Goal: Task Accomplishment & Management: Use online tool/utility

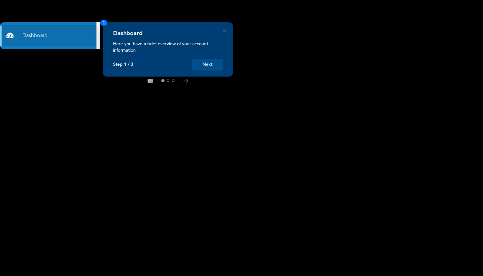
click at [209, 64] on button "Next" at bounding box center [207, 65] width 30 height 12
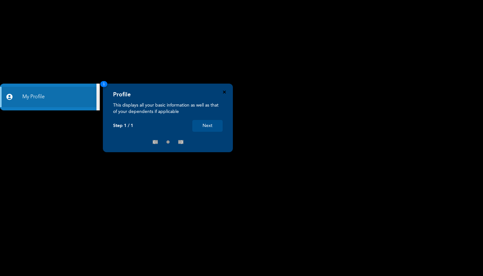
click at [225, 93] on icon "Close" at bounding box center [224, 92] width 3 height 3
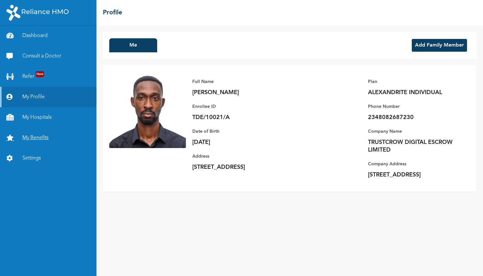
click at [53, 141] on link "My Benefits" at bounding box center [48, 138] width 96 height 20
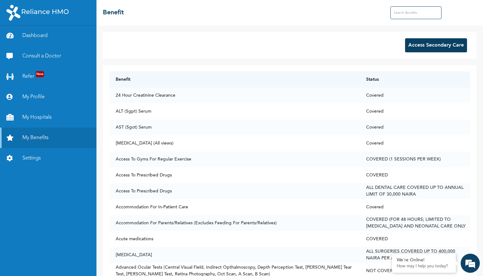
click at [425, 42] on button "Access Secondary Care" at bounding box center [436, 45] width 62 height 14
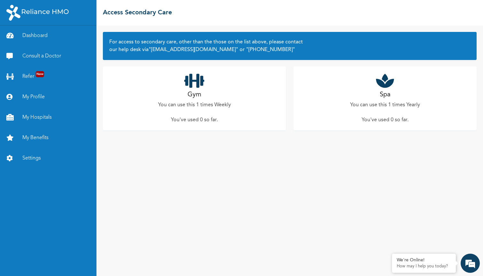
click at [197, 83] on icon at bounding box center [194, 81] width 20 height 16
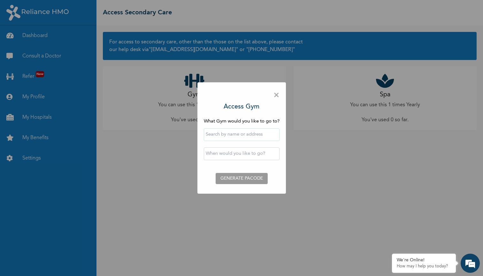
click at [249, 135] on input "text" at bounding box center [242, 134] width 76 height 13
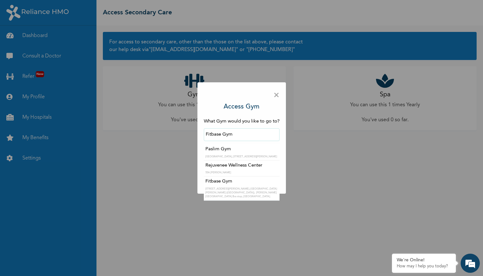
click at [248, 135] on input "Fitbase Gym" at bounding box center [242, 134] width 76 height 13
click at [243, 136] on input "Fitbase Gym" at bounding box center [242, 134] width 76 height 13
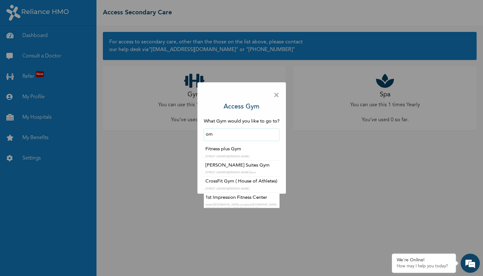
type input "o"
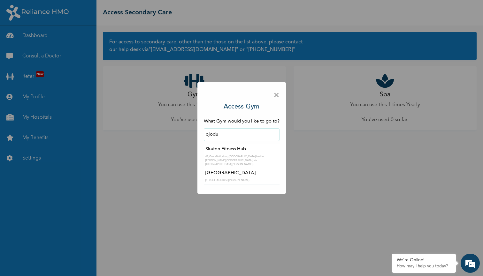
click at [227, 130] on input "ojodu" at bounding box center [242, 134] width 76 height 13
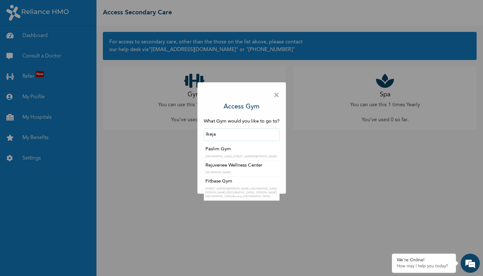
click at [227, 130] on input "Ikeja" at bounding box center [242, 134] width 76 height 13
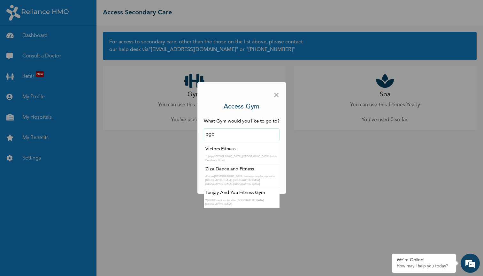
type input "ogba"
